Goal: Find contact information: Find contact information

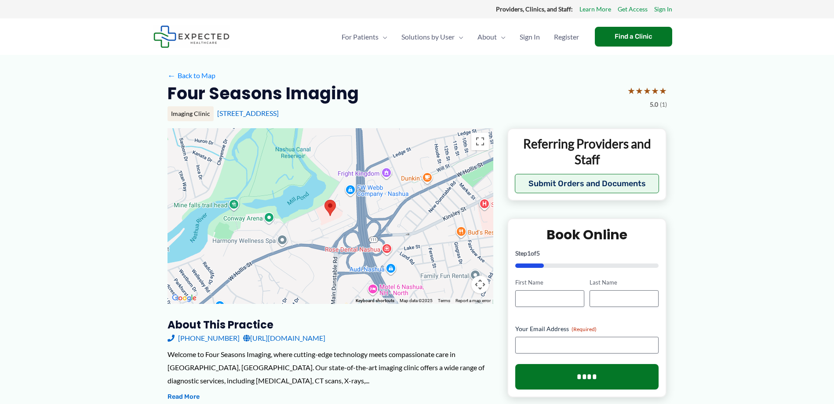
click at [292, 336] on link "[URL][DOMAIN_NAME]" at bounding box center [284, 338] width 82 height 13
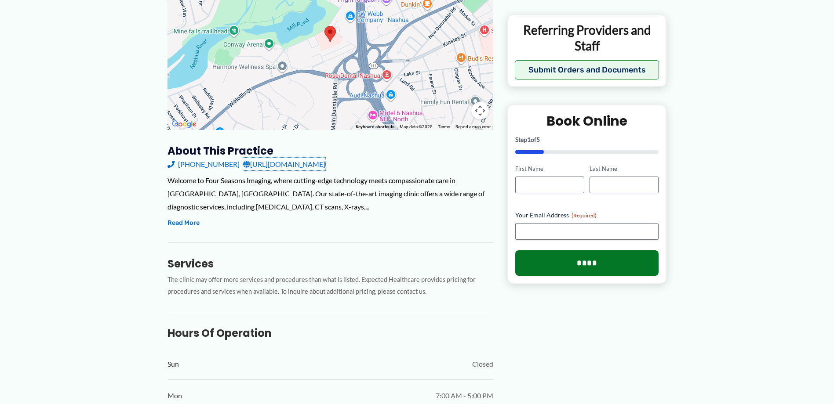
scroll to position [176, 0]
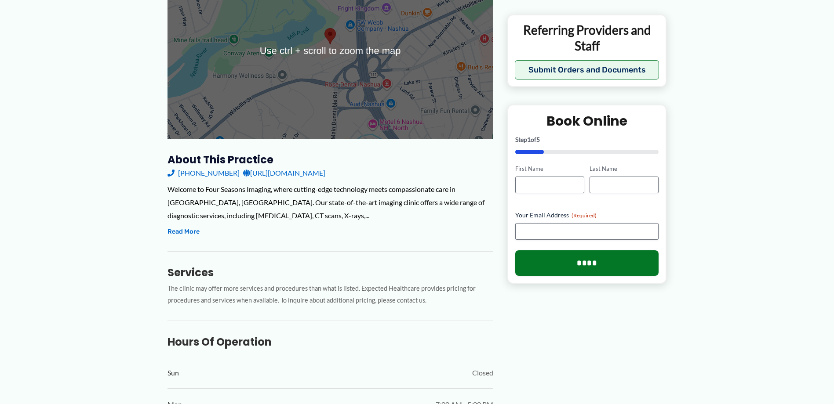
scroll to position [176, 0]
